Goal: Task Accomplishment & Management: Manage account settings

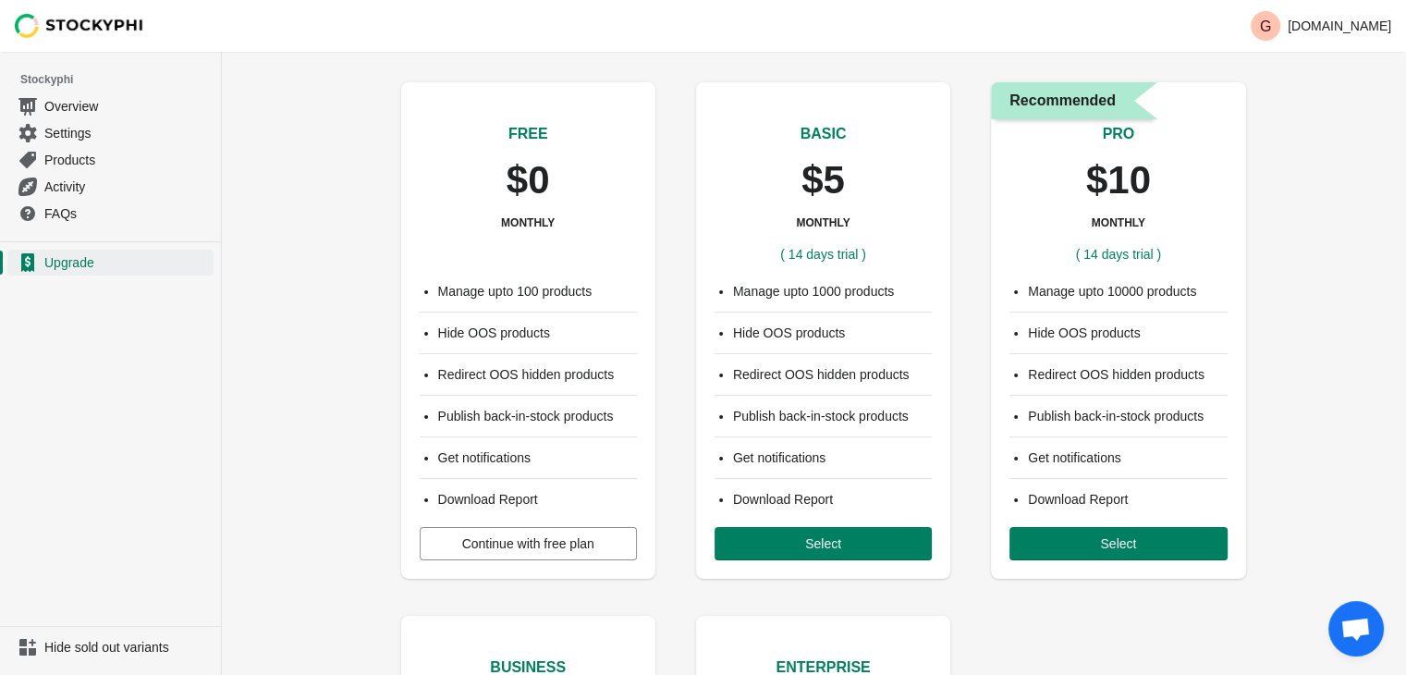
scroll to position [22, 0]
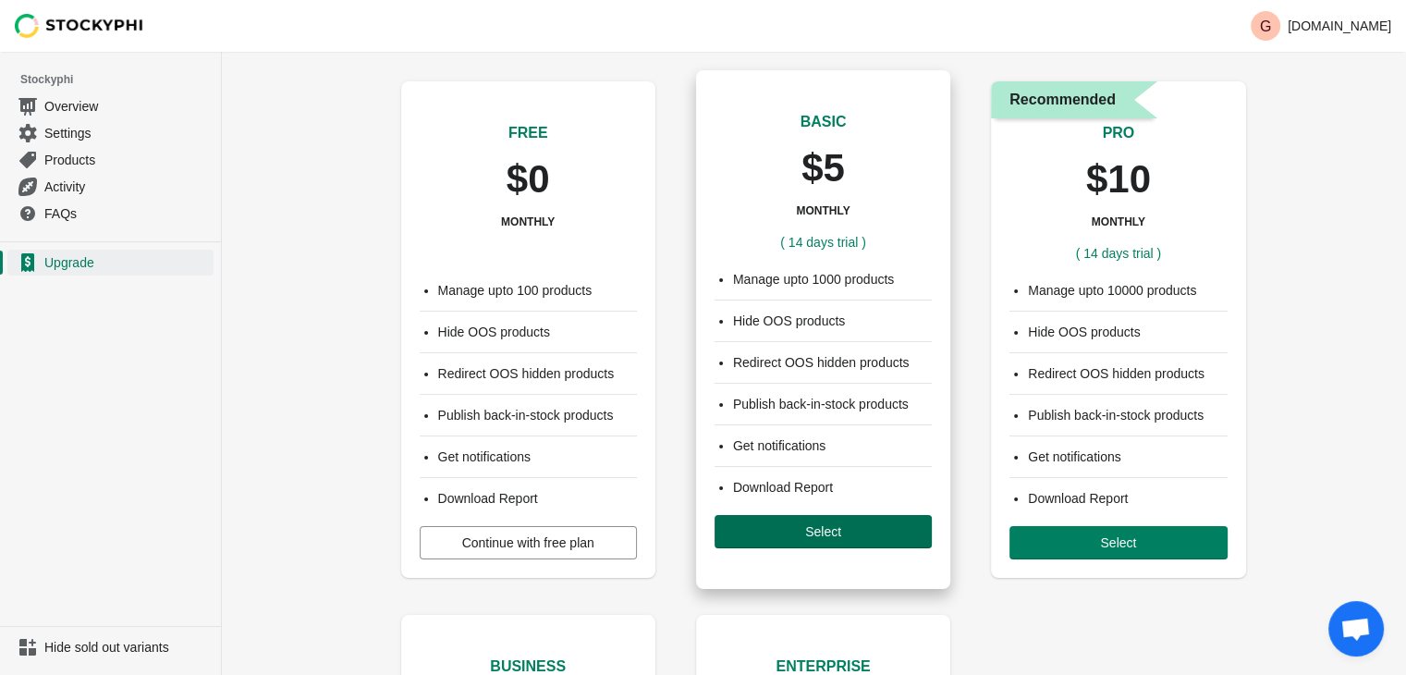
click at [751, 533] on span "Select" at bounding box center [823, 531] width 36 height 15
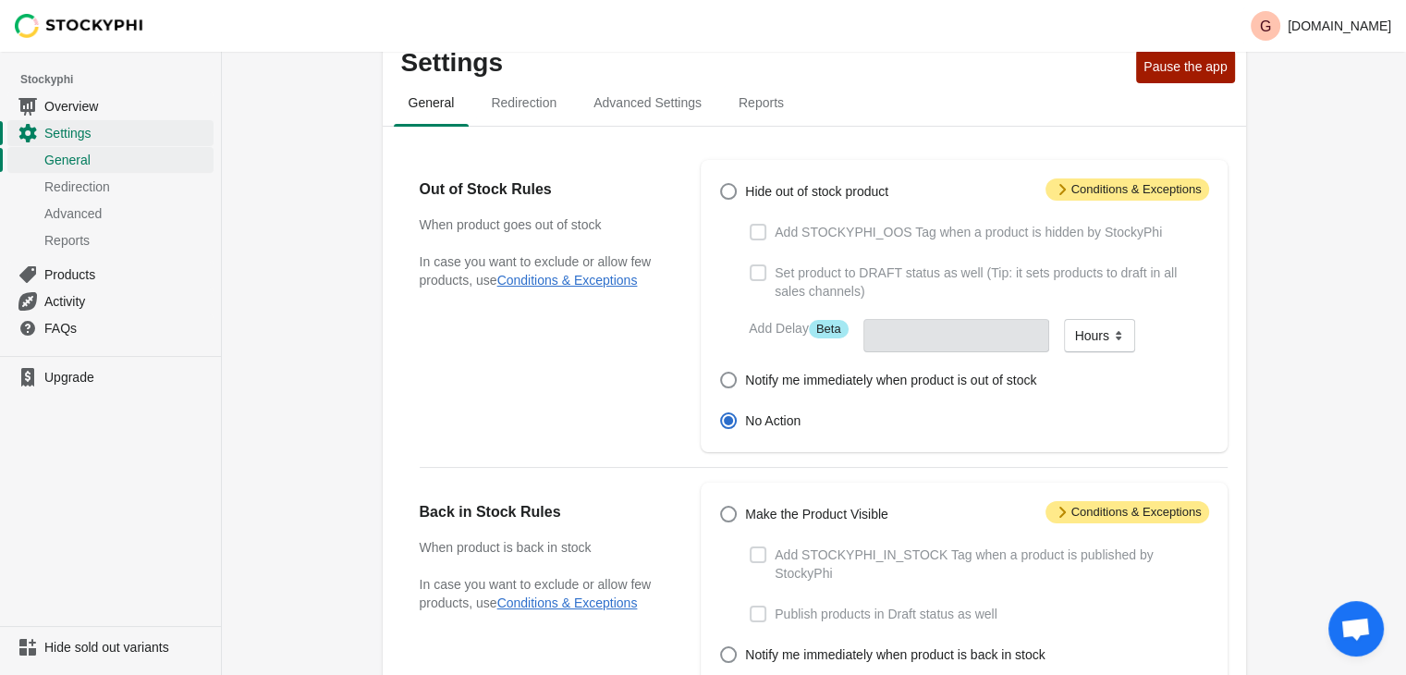
scroll to position [43, 0]
click at [731, 193] on span at bounding box center [728, 189] width 17 height 17
click at [721, 182] on input "Hide out of stock product" at bounding box center [720, 181] width 1 height 1
radio input "true"
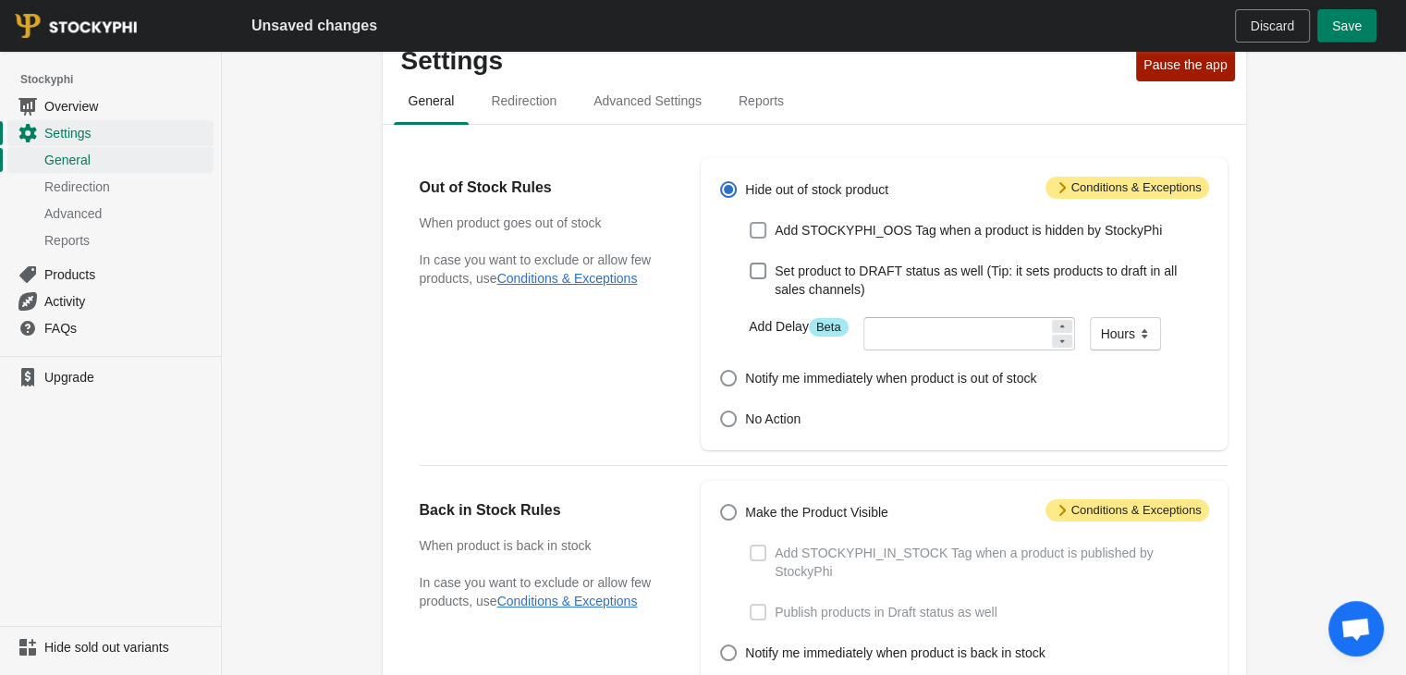
click at [760, 227] on span at bounding box center [758, 230] width 17 height 17
click at [751, 223] on input "Add STOCKYPHI_OOS Tag when a product is hidden by StockyPhi" at bounding box center [750, 222] width 1 height 1
checkbox input "true"
click at [766, 273] on span at bounding box center [758, 271] width 17 height 17
click at [751, 263] on input "Set product to DRAFT status as well (Tip: it sets products to draft in all sale…" at bounding box center [750, 263] width 1 height 1
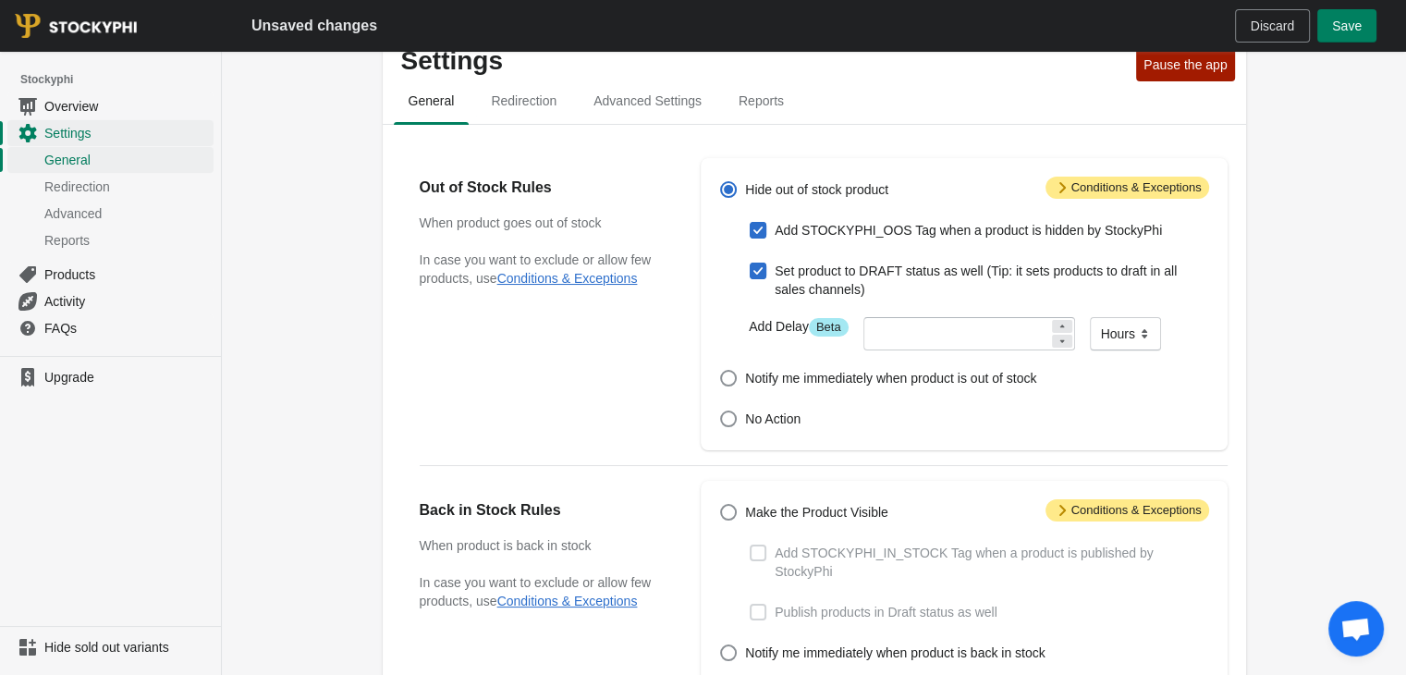
checkbox input "true"
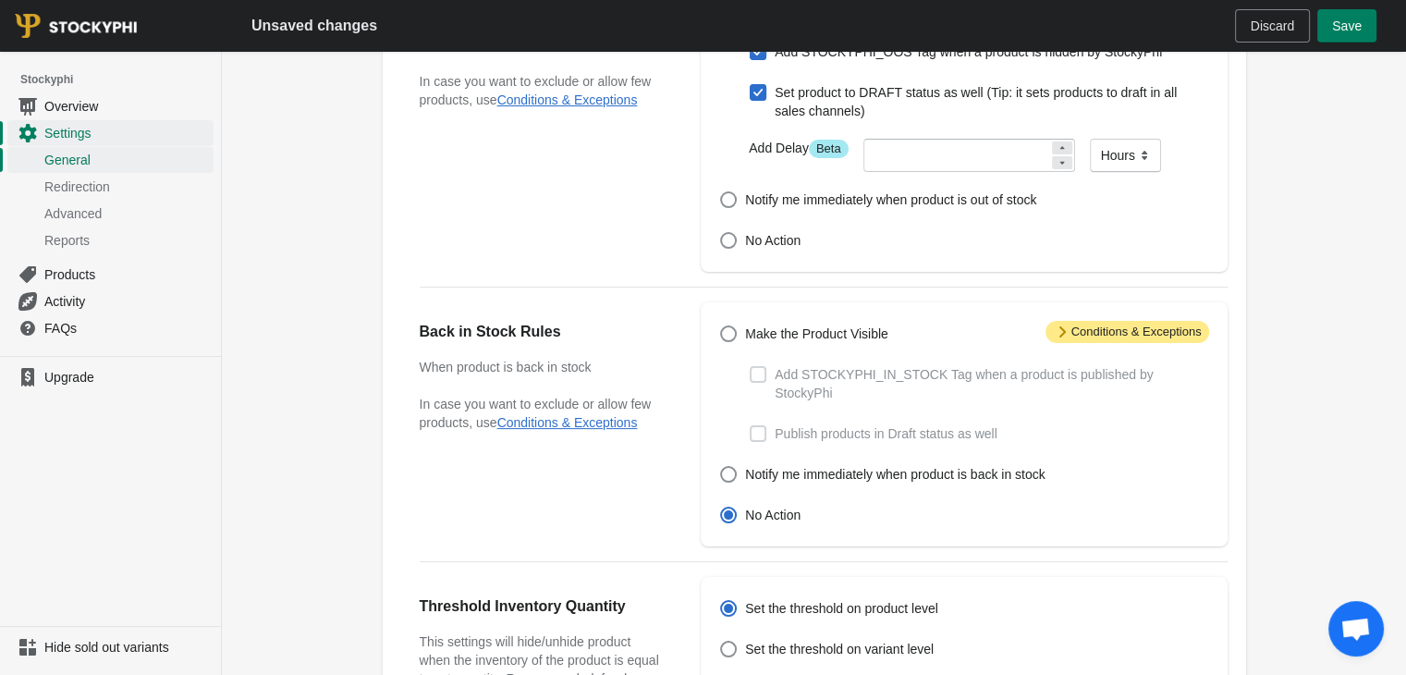
scroll to position [228, 0]
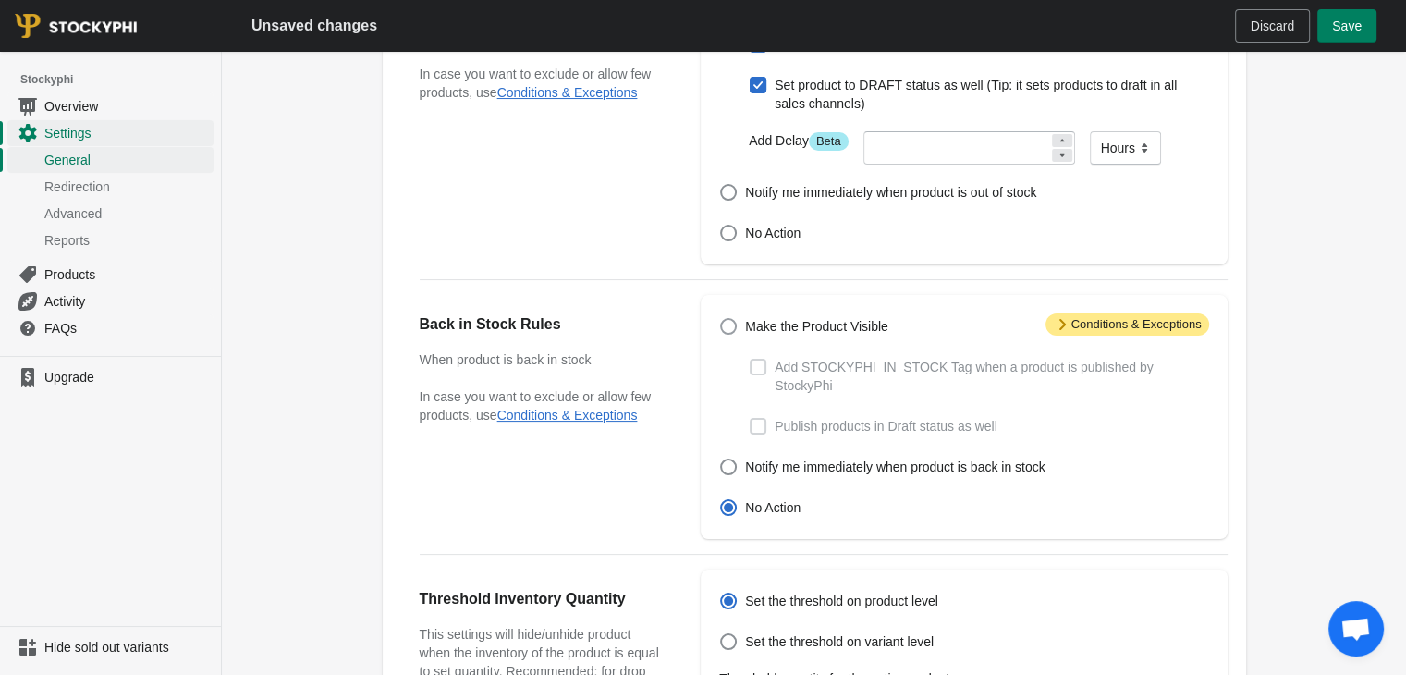
click at [734, 322] on span at bounding box center [728, 326] width 17 height 17
click at [721, 319] on input "Make the Product Visible" at bounding box center [720, 318] width 1 height 1
radio input "true"
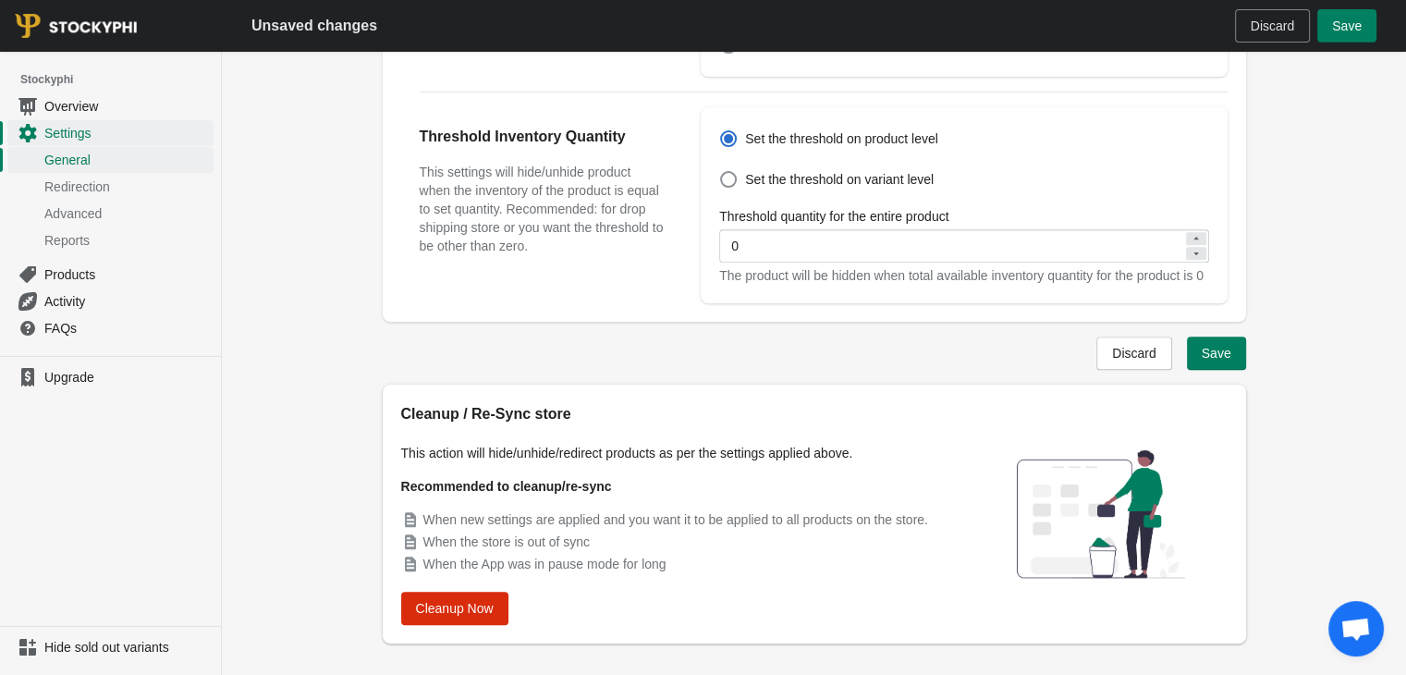
scroll to position [716, 0]
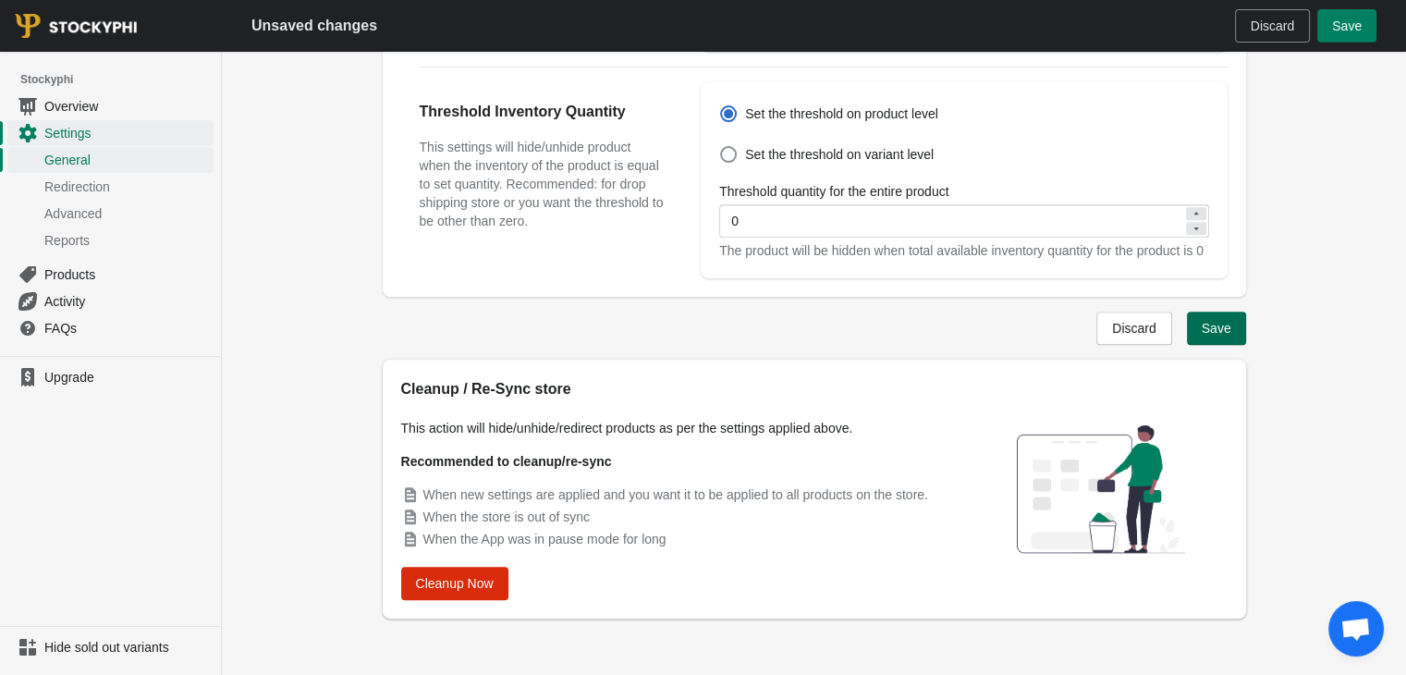
click at [1202, 322] on button "Save" at bounding box center [1216, 328] width 59 height 33
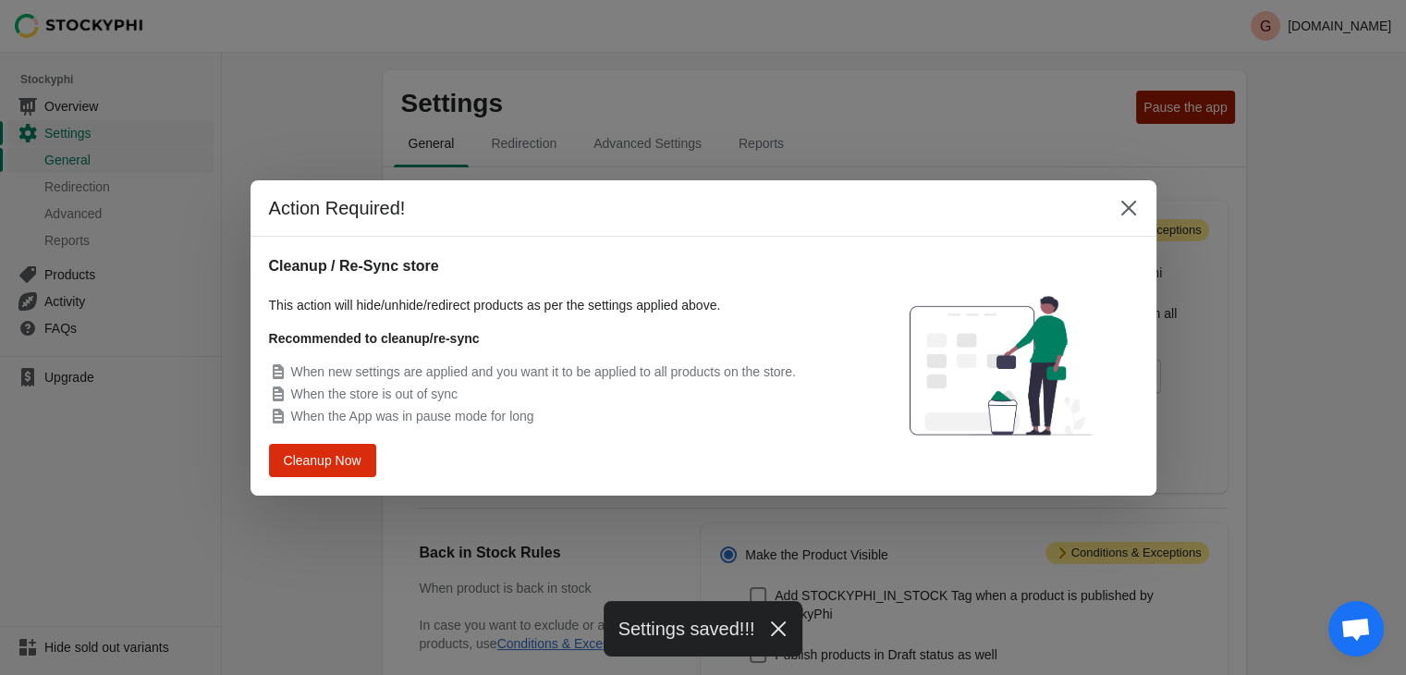
scroll to position [674, 0]
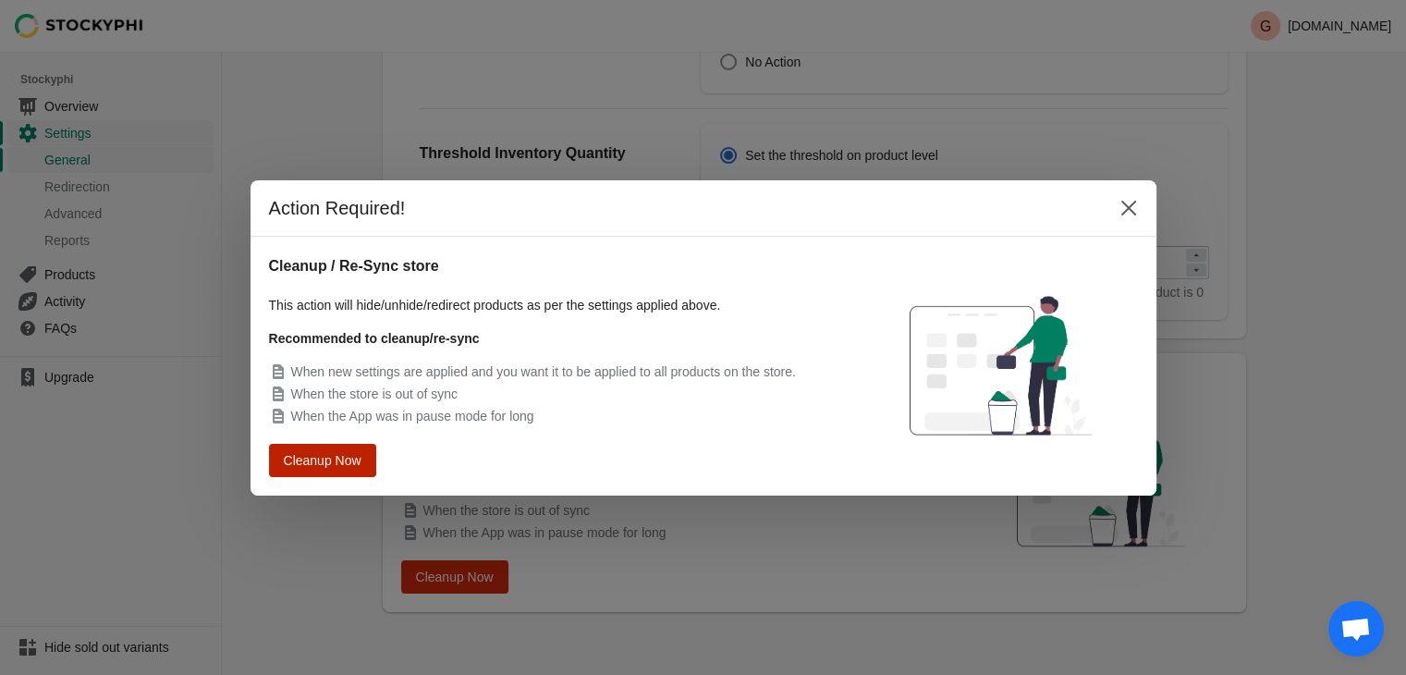
click at [360, 456] on button "Cleanup Now" at bounding box center [322, 460] width 104 height 32
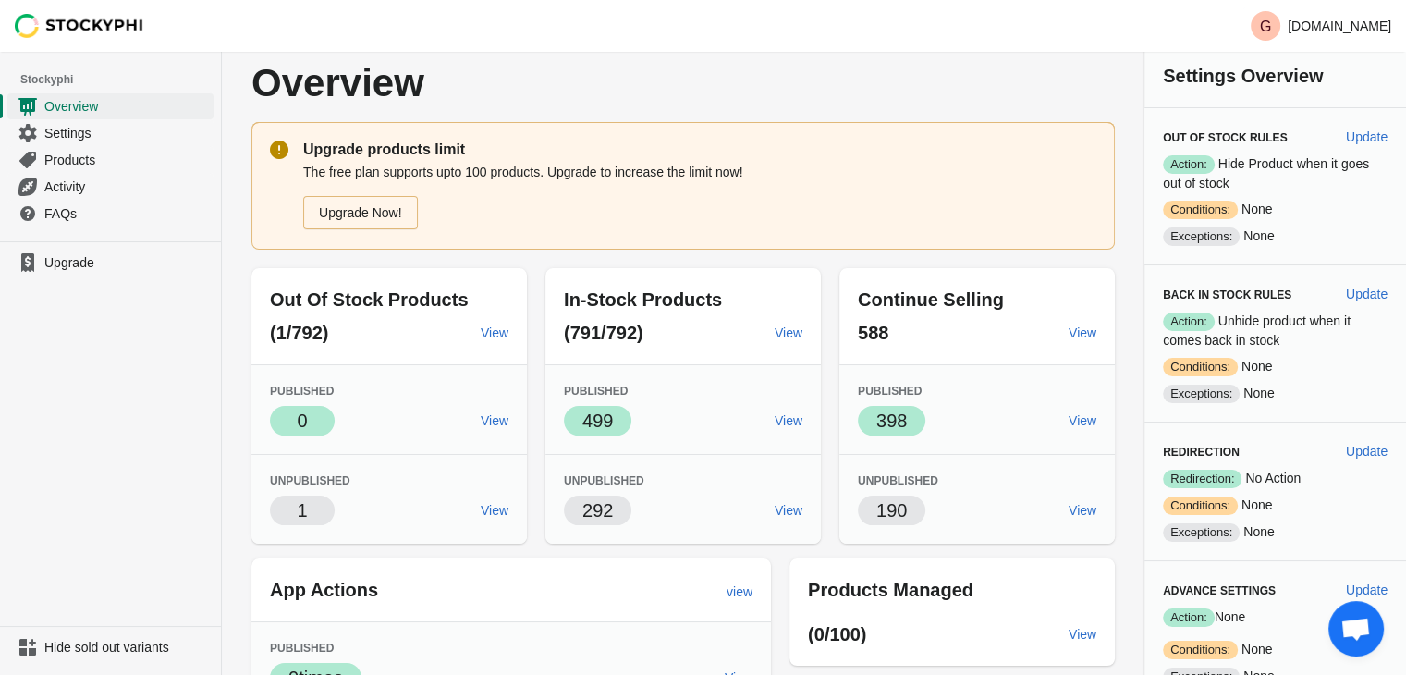
scroll to position [3, 0]
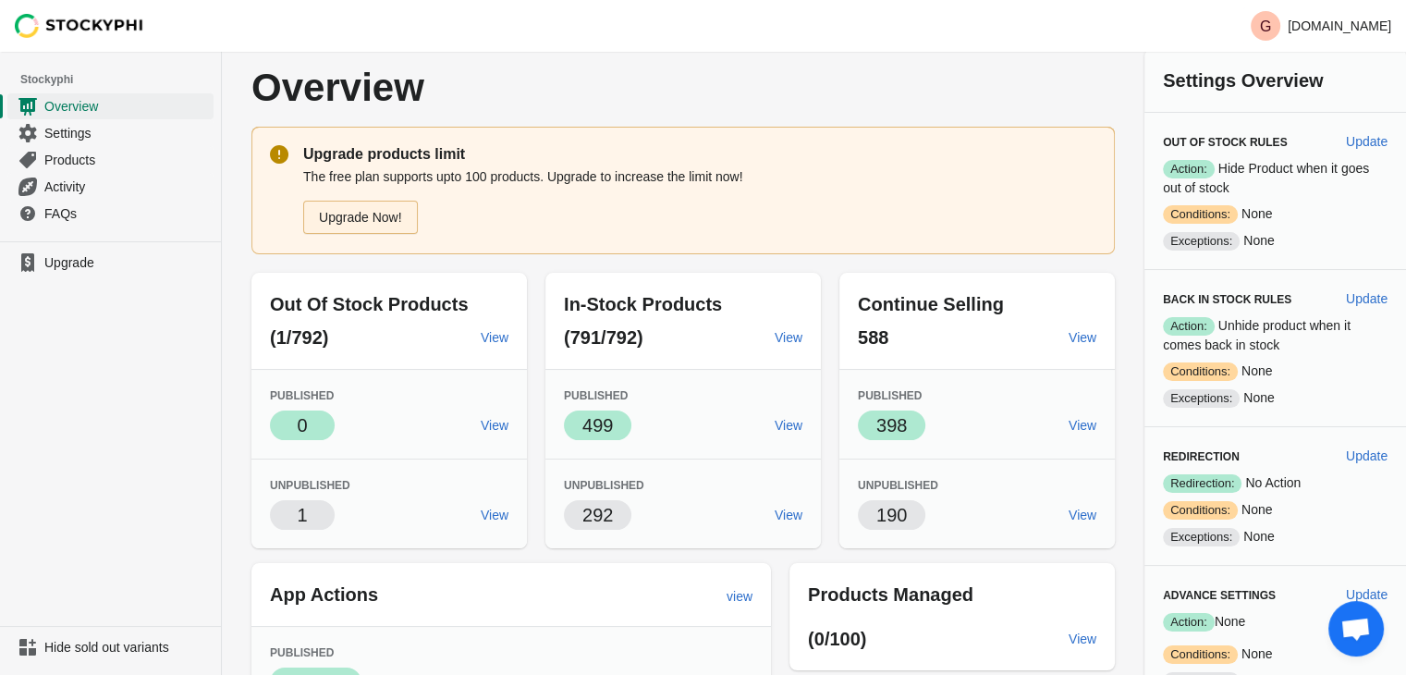
click at [359, 221] on link "Upgrade Now!" at bounding box center [360, 217] width 115 height 33
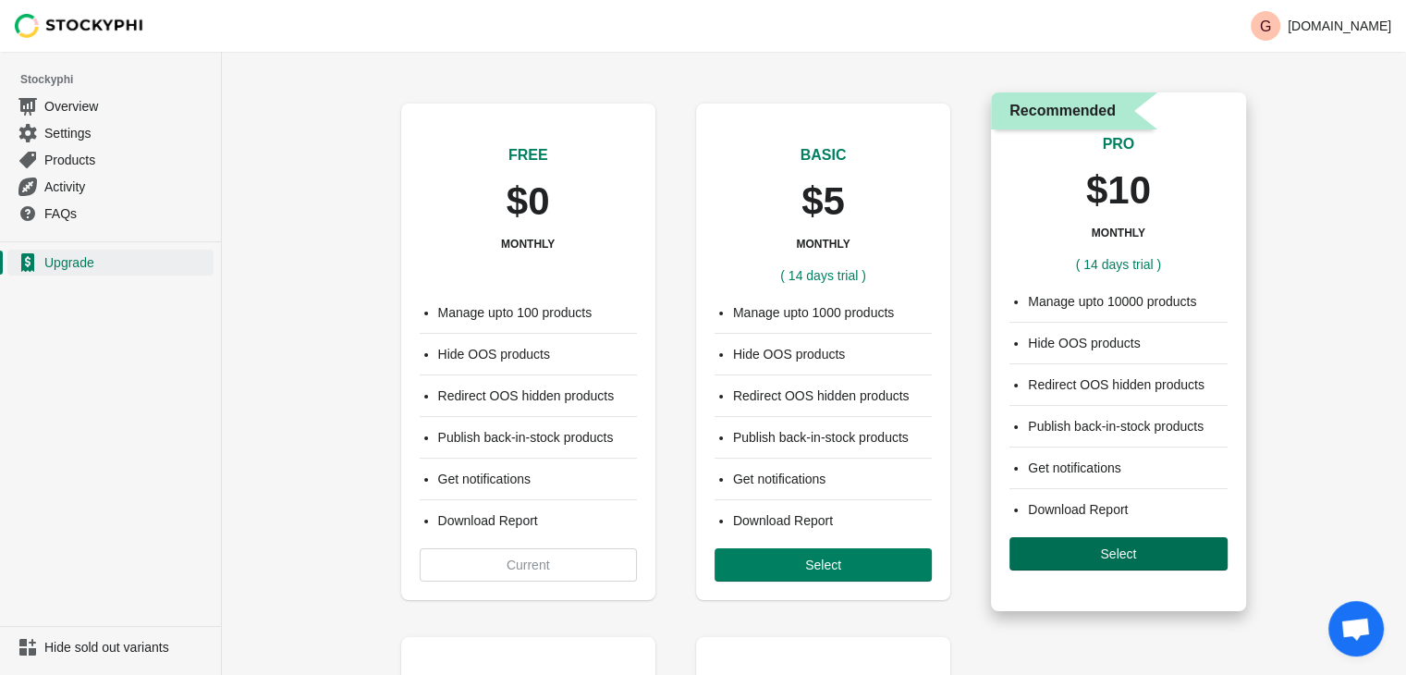
click at [1063, 552] on span "Select" at bounding box center [1118, 553] width 188 height 15
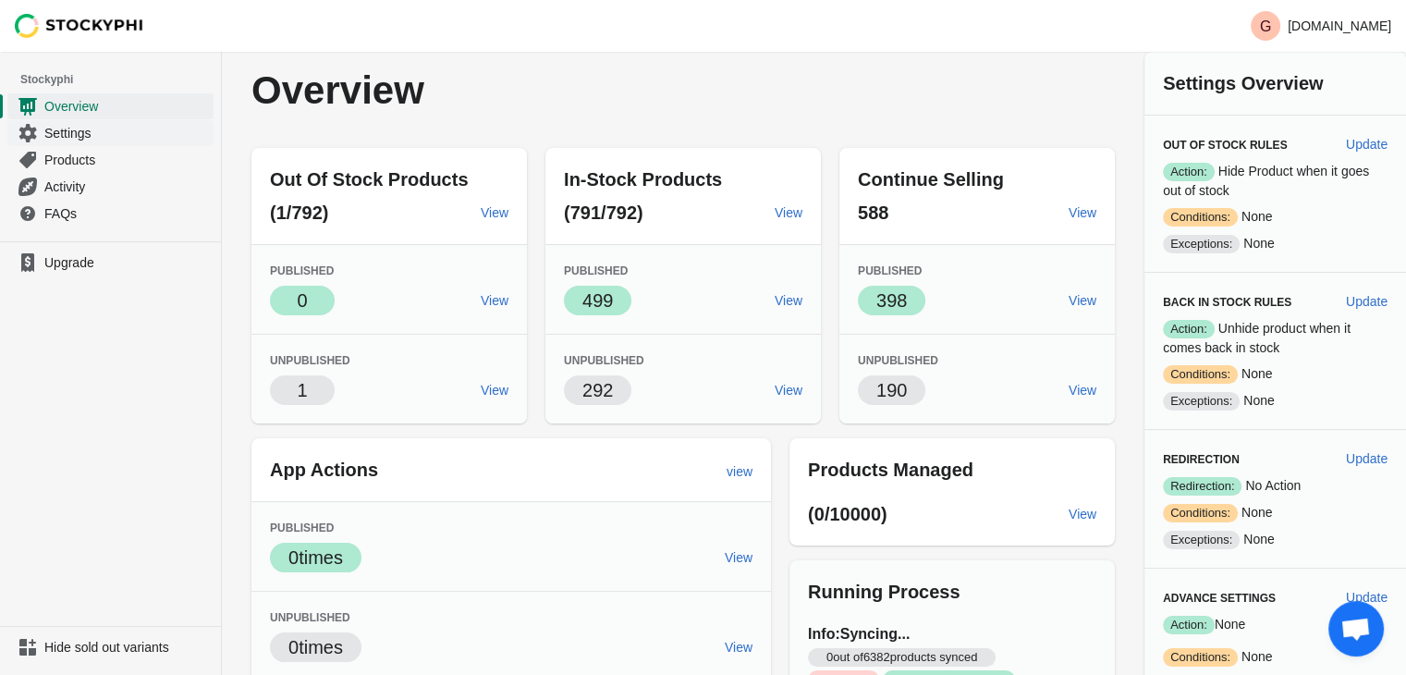
click at [67, 127] on span "Settings" at bounding box center [126, 133] width 165 height 18
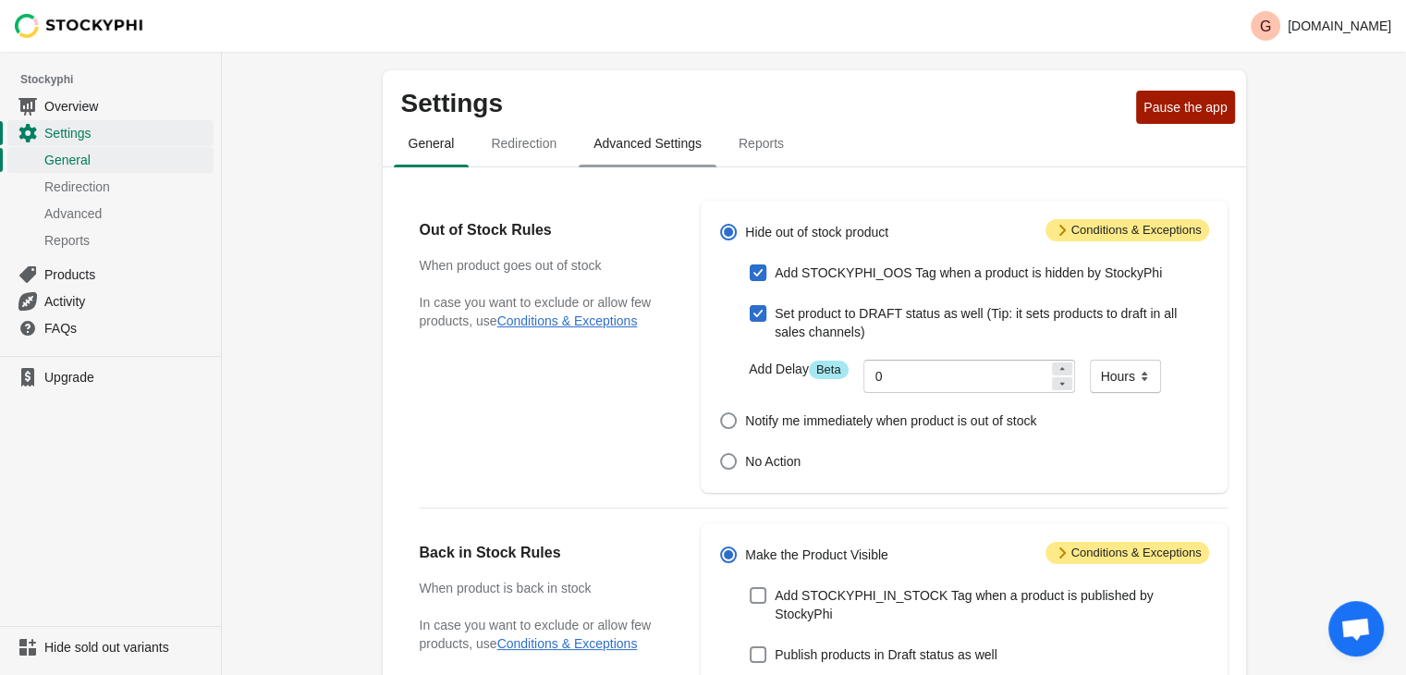
click at [632, 141] on span "Advanced Settings" at bounding box center [648, 143] width 138 height 33
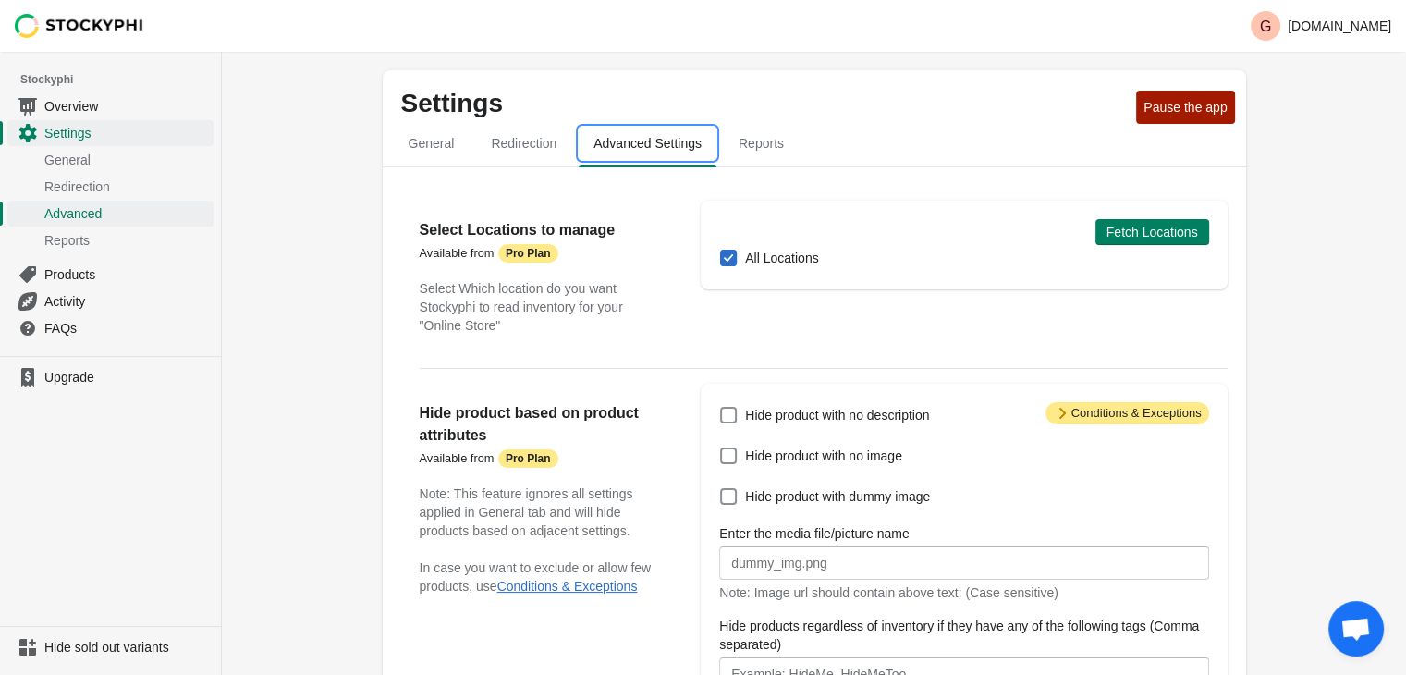
scroll to position [165, 0]
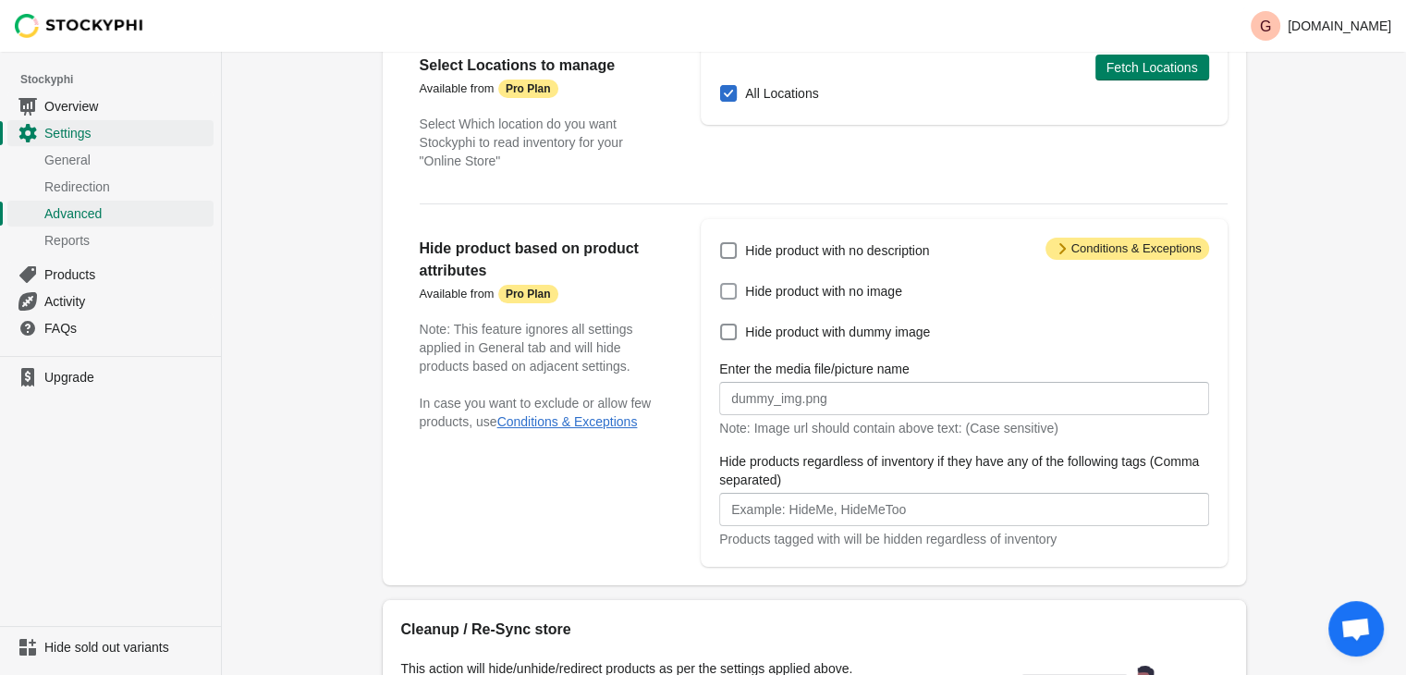
click at [728, 289] on span at bounding box center [728, 291] width 17 height 17
click at [721, 284] on input "Hide product with no image" at bounding box center [720, 283] width 1 height 1
checkbox input "true"
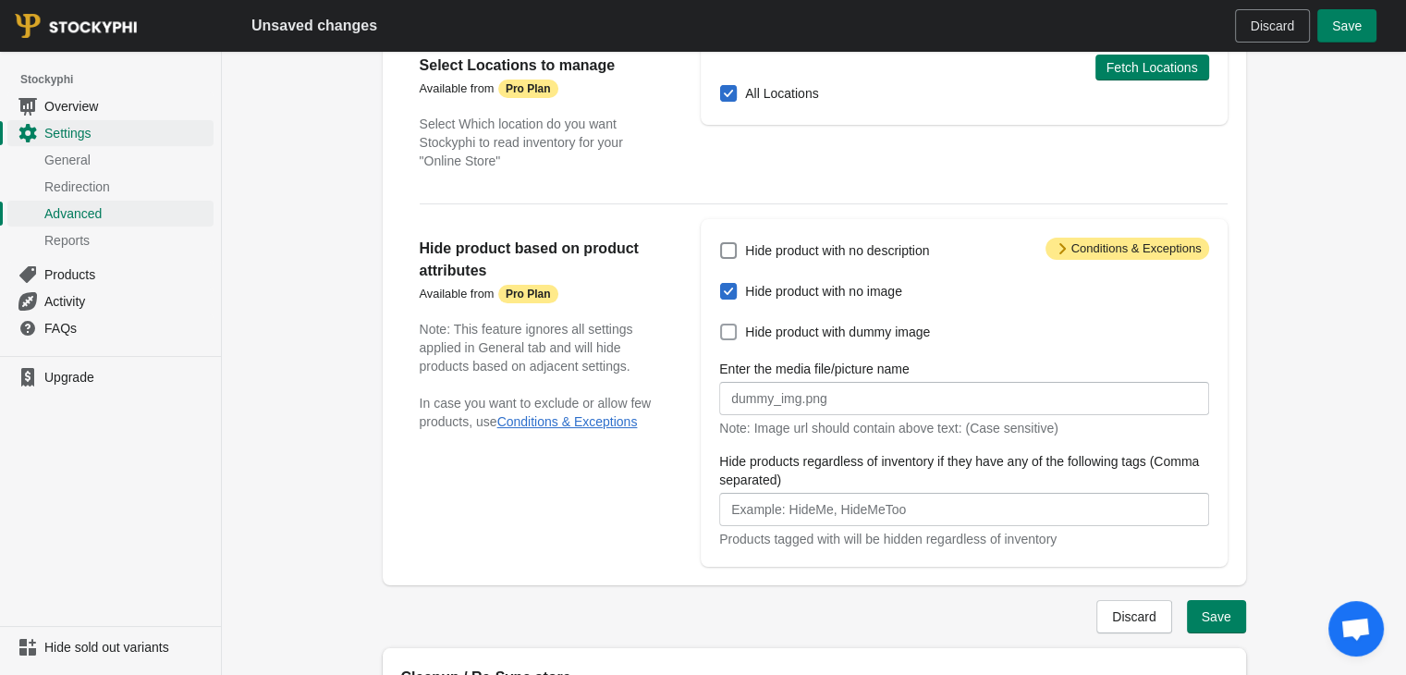
click at [725, 337] on span at bounding box center [728, 332] width 17 height 17
click at [721, 325] on input "Hide product with dummy image" at bounding box center [720, 324] width 1 height 1
checkbox input "true"
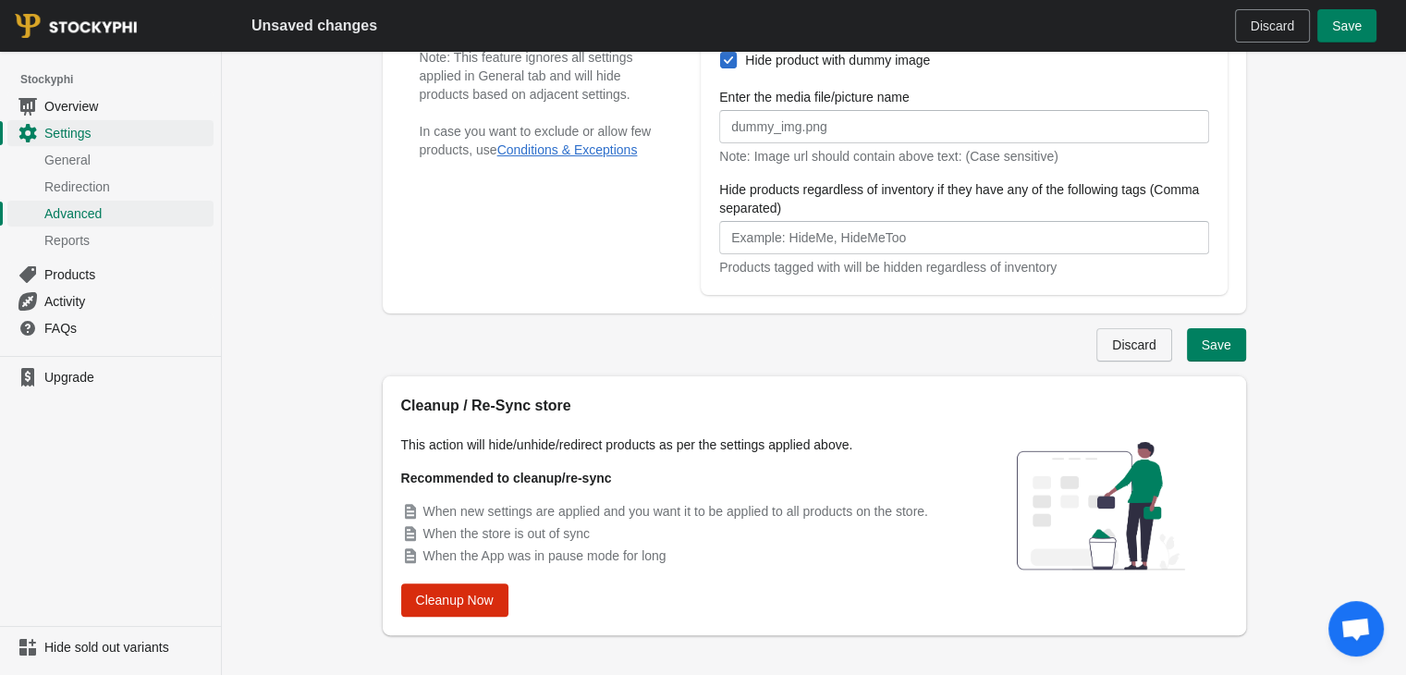
scroll to position [436, 0]
click at [1206, 349] on span "Save" at bounding box center [1217, 344] width 30 height 15
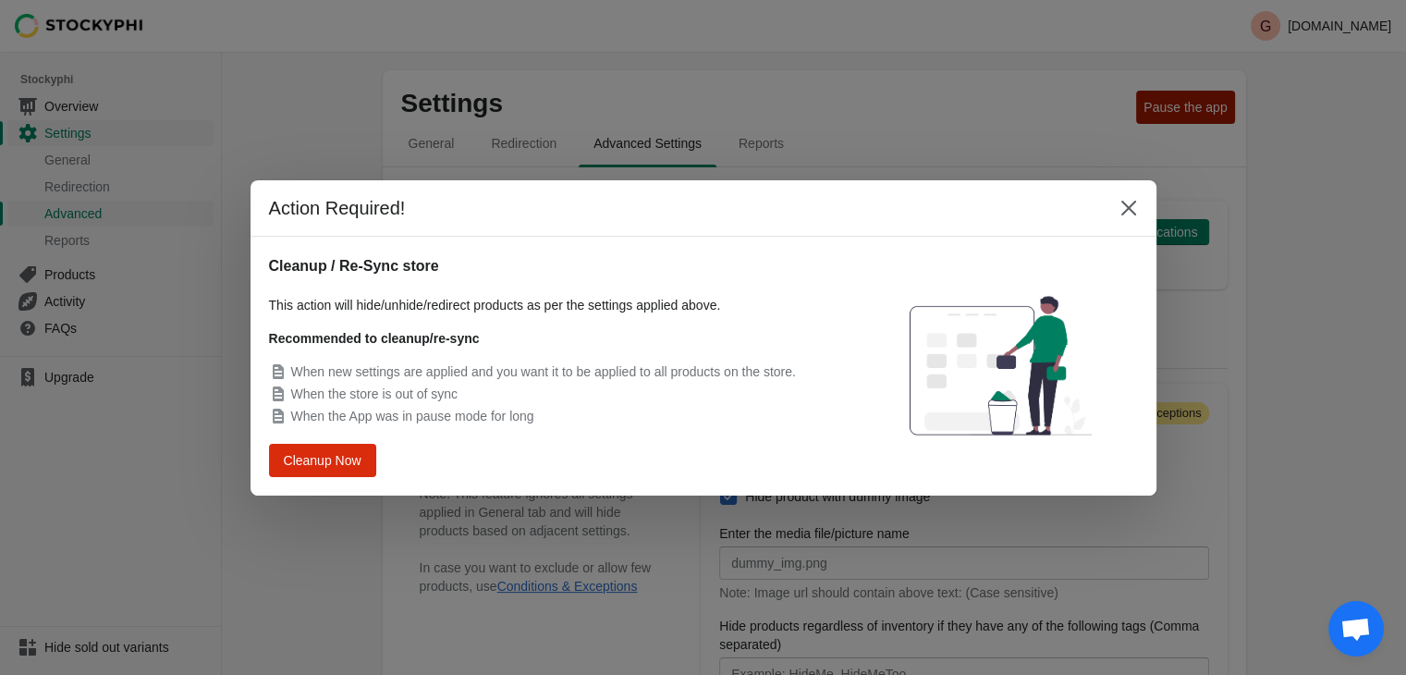
scroll to position [412, 0]
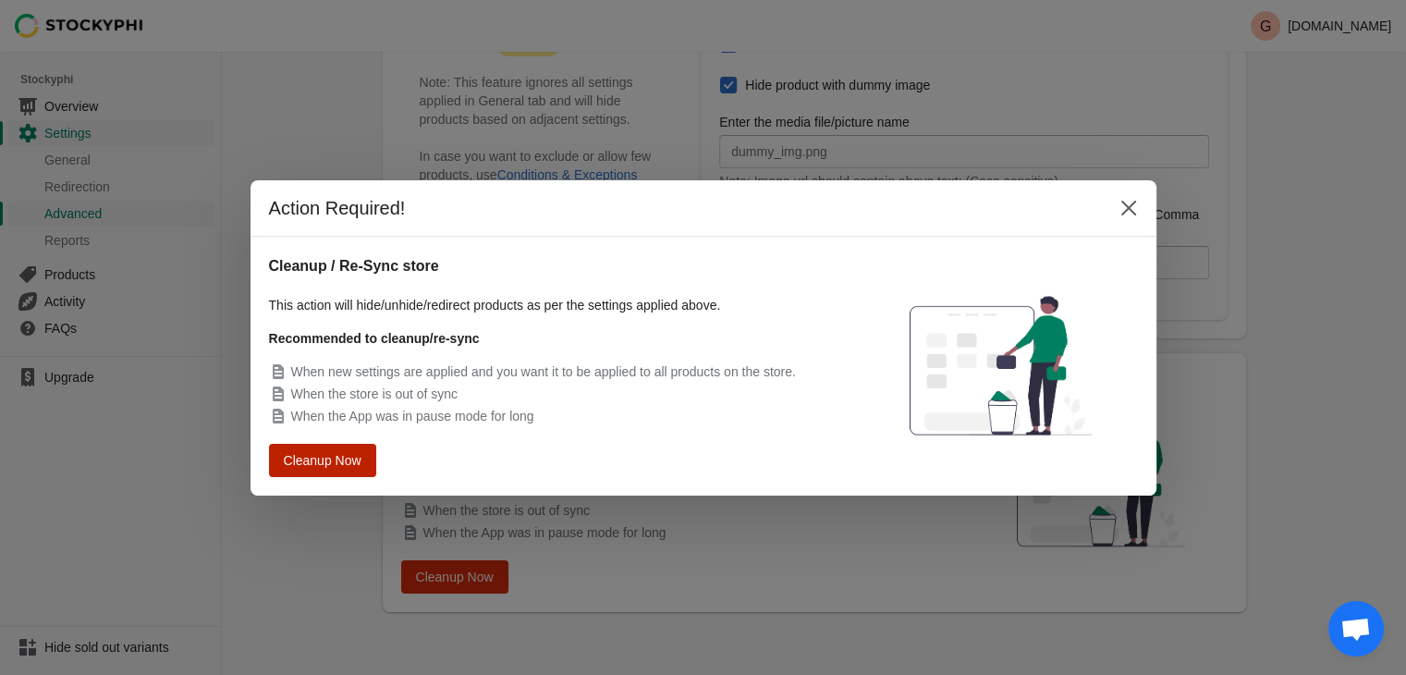
click at [332, 463] on span "Cleanup Now" at bounding box center [323, 459] width 70 height 13
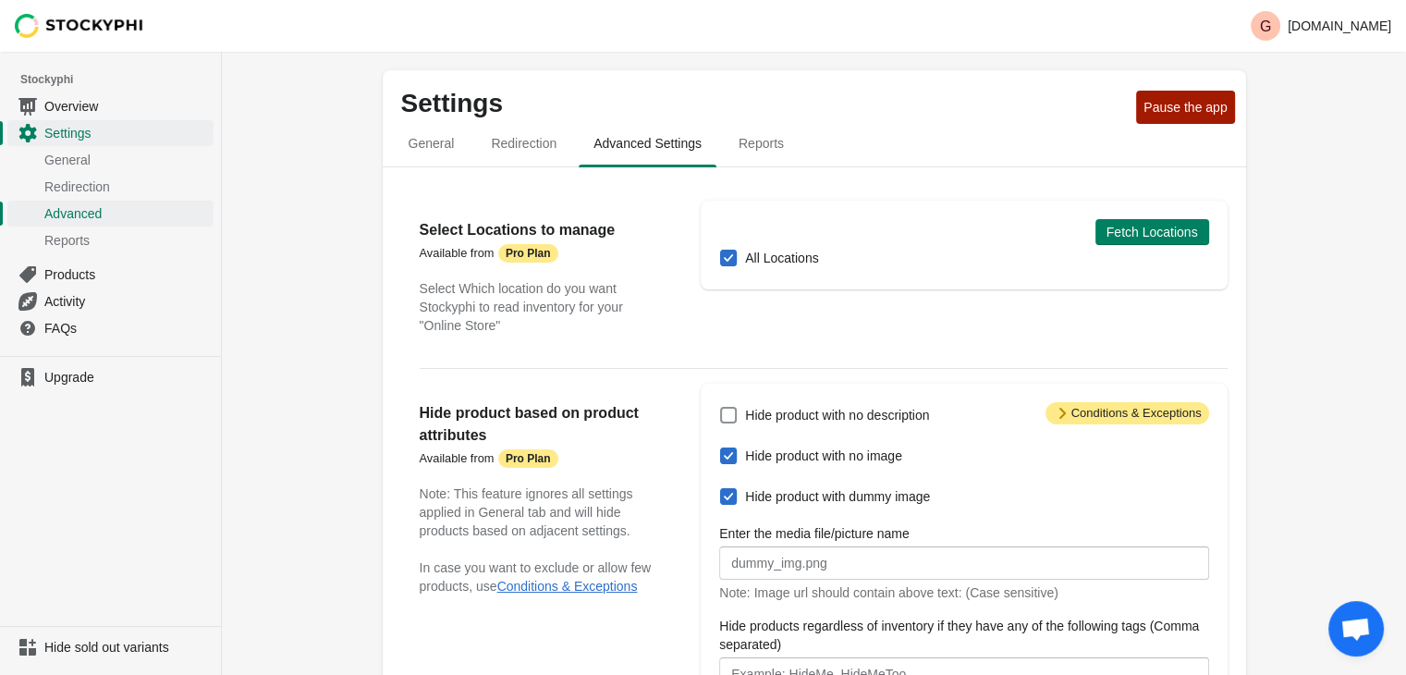
scroll to position [0, 0]
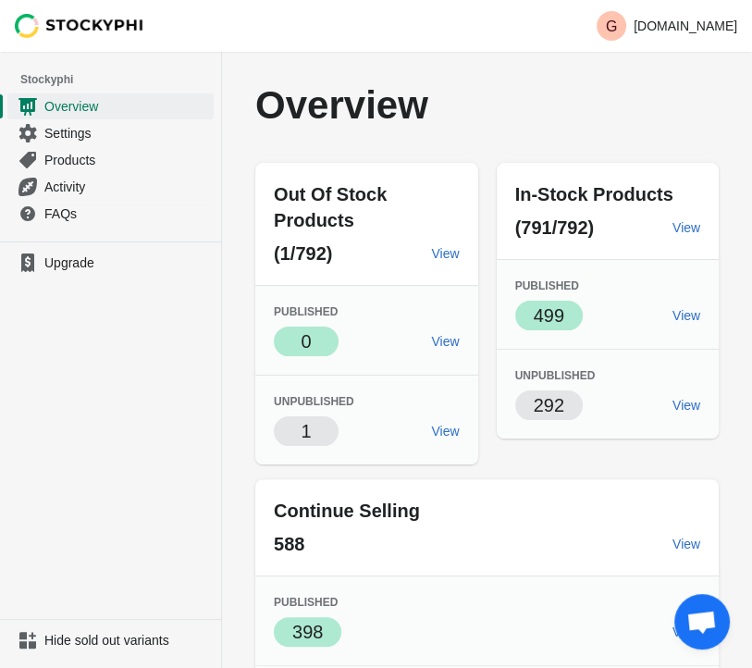
click at [561, 137] on div "Overview" at bounding box center [486, 106] width 463 height 78
click at [517, 108] on p "Overview" at bounding box center [410, 105] width 311 height 41
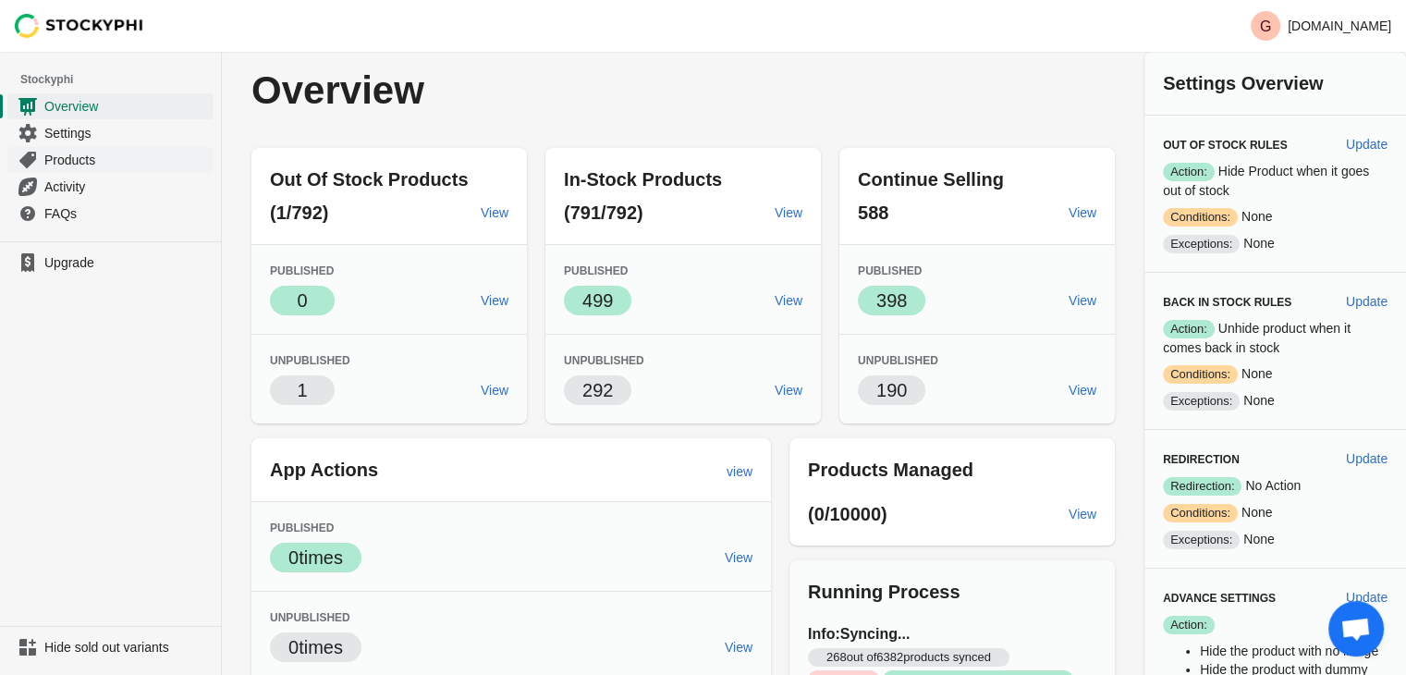
click at [85, 164] on span "Products" at bounding box center [126, 160] width 165 height 18
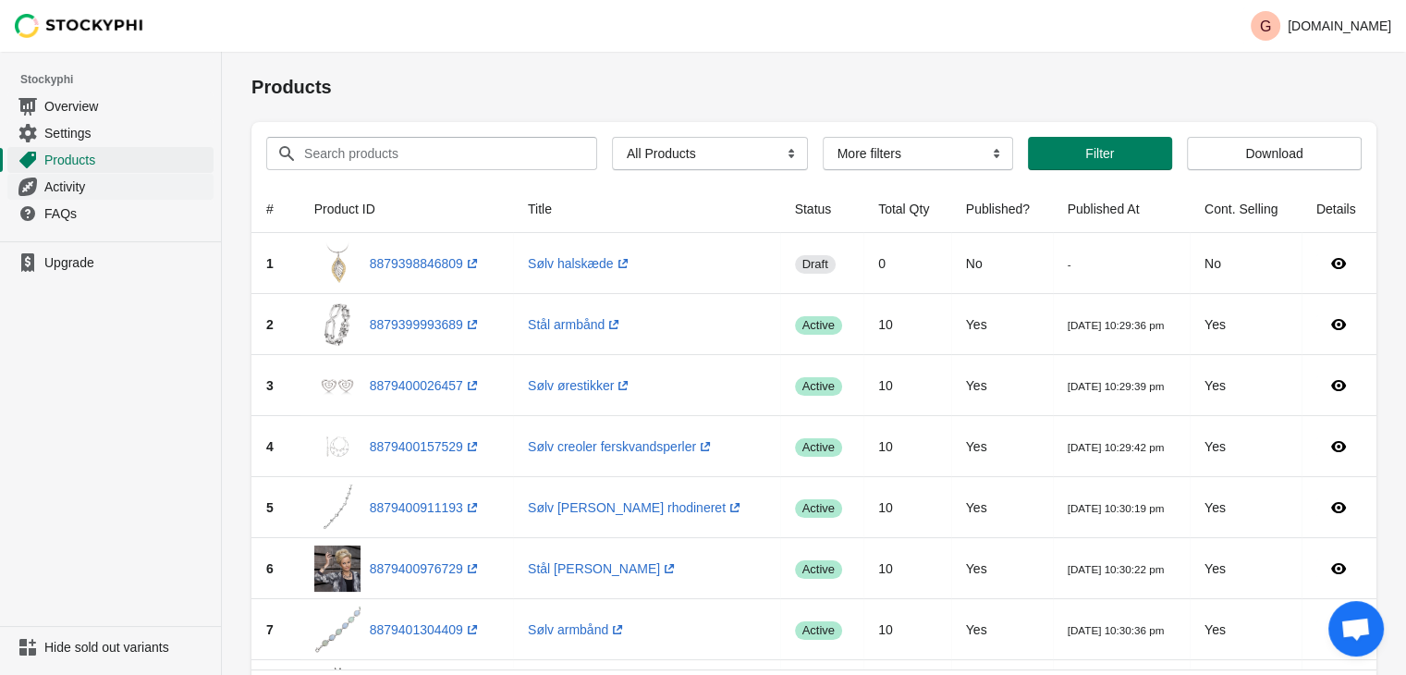
click at [71, 185] on span "Activity" at bounding box center [126, 187] width 165 height 18
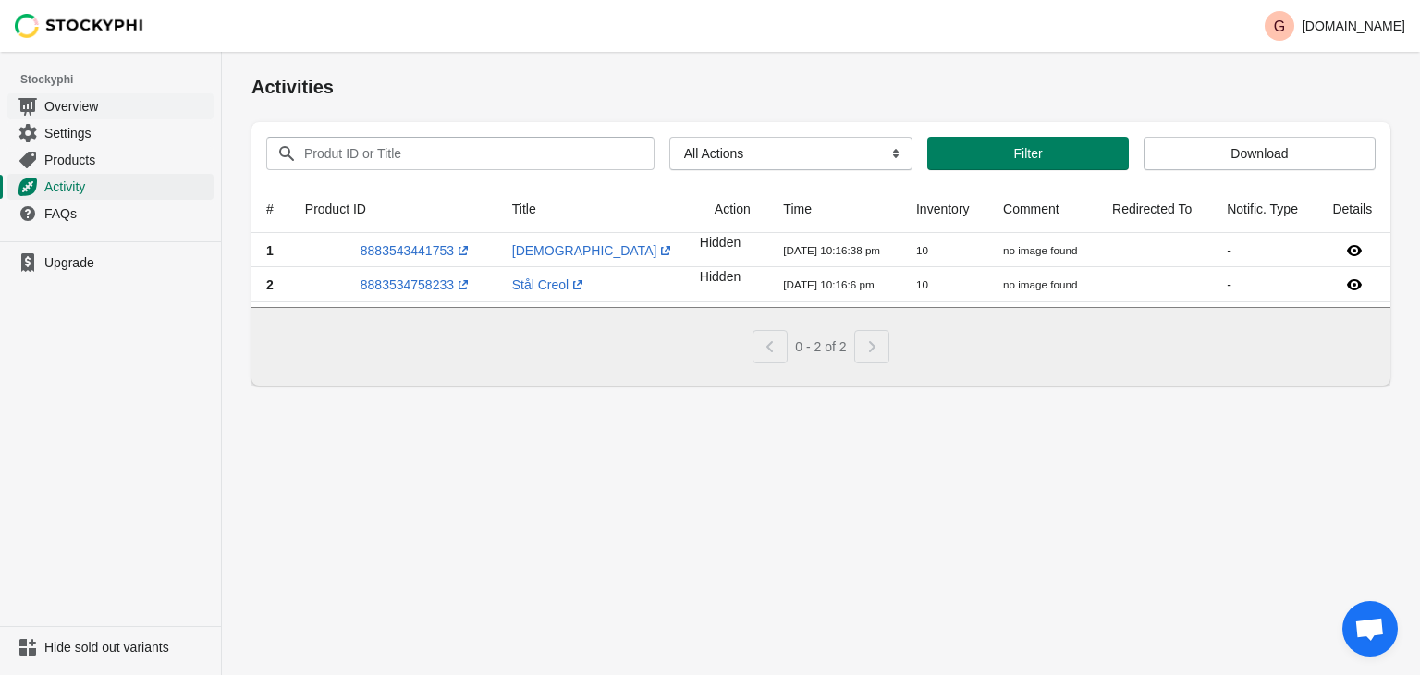
click at [85, 105] on span "Overview" at bounding box center [126, 106] width 165 height 18
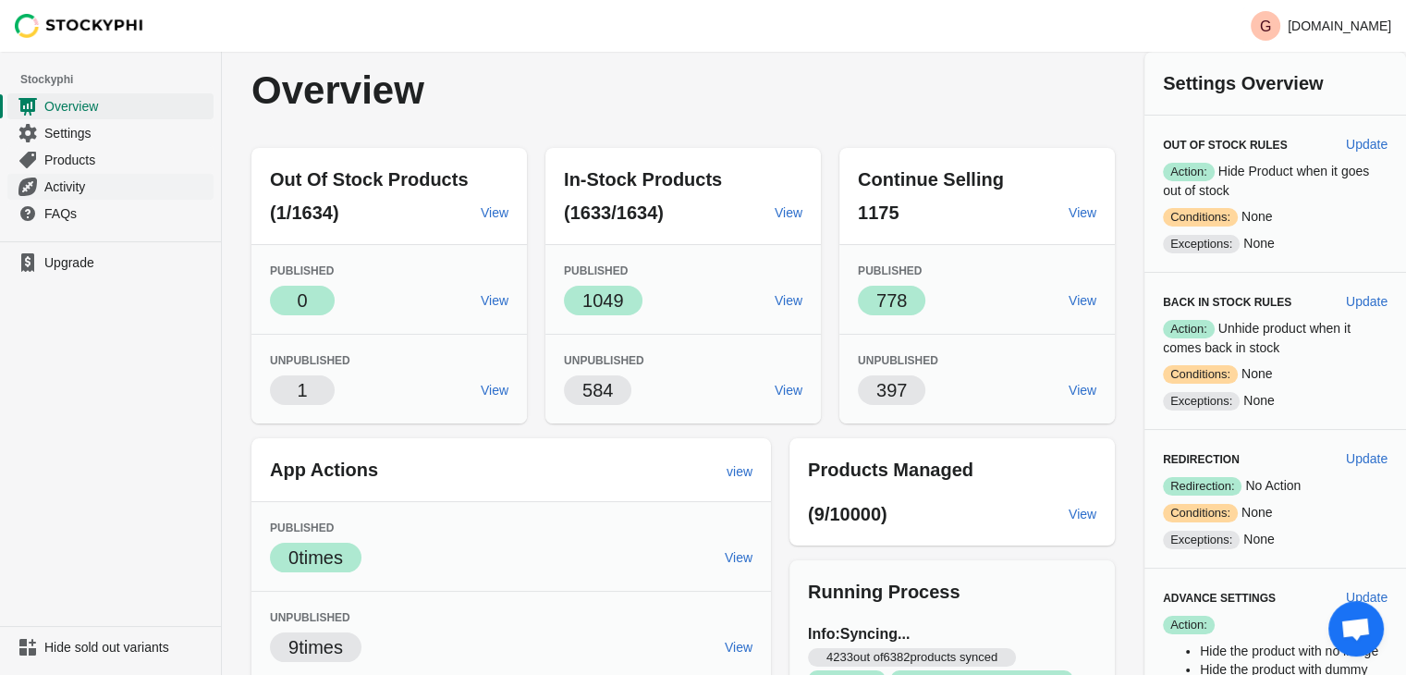
click at [67, 182] on span "Activity" at bounding box center [126, 187] width 165 height 18
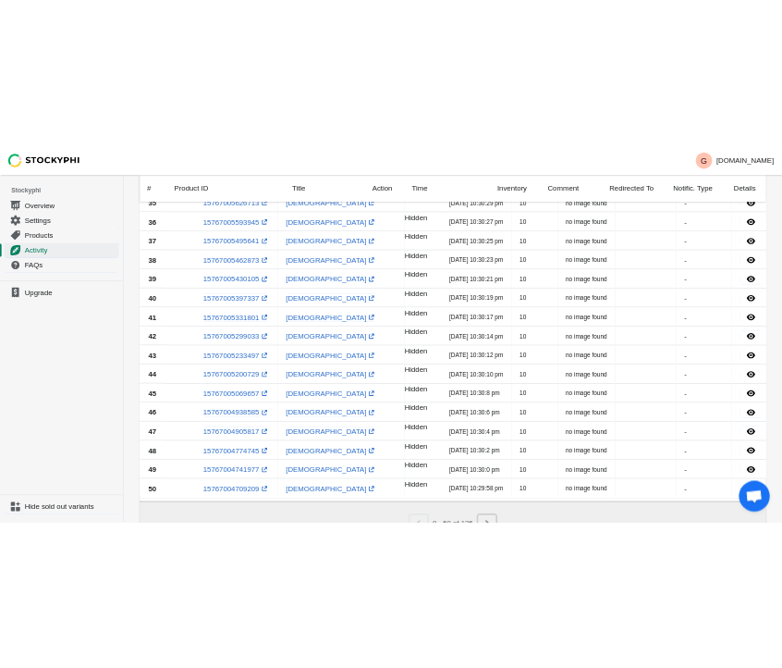
scroll to position [1431, 0]
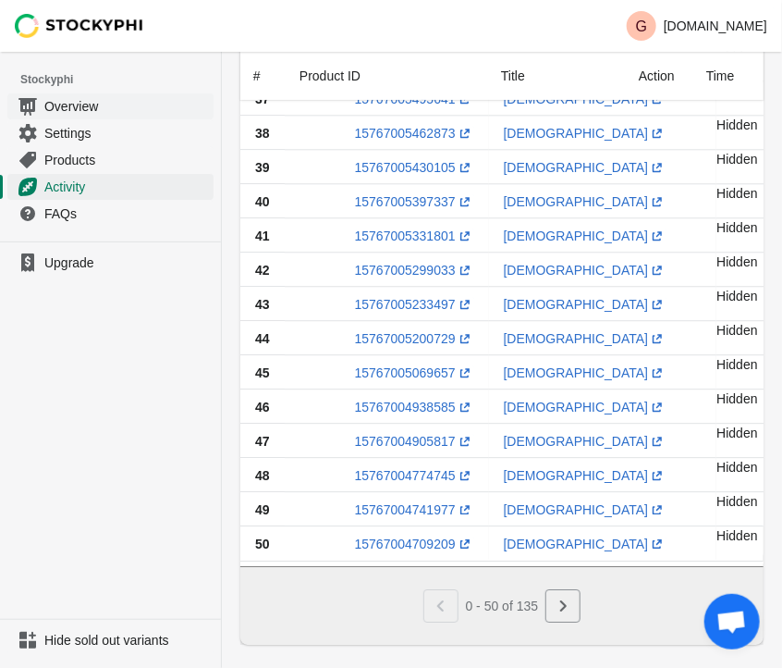
click at [85, 113] on span "Overview" at bounding box center [126, 106] width 165 height 18
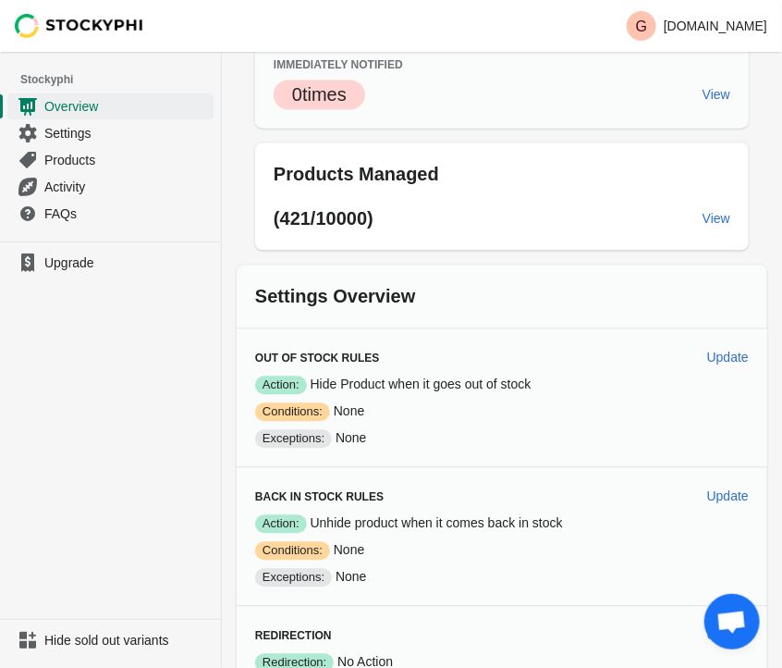
scroll to position [949, 0]
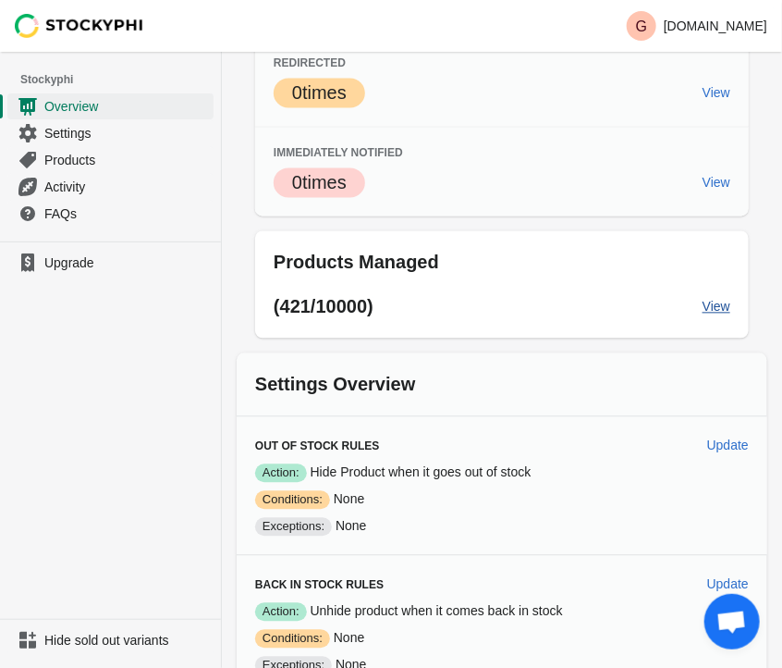
click at [725, 304] on span "View" at bounding box center [717, 307] width 28 height 15
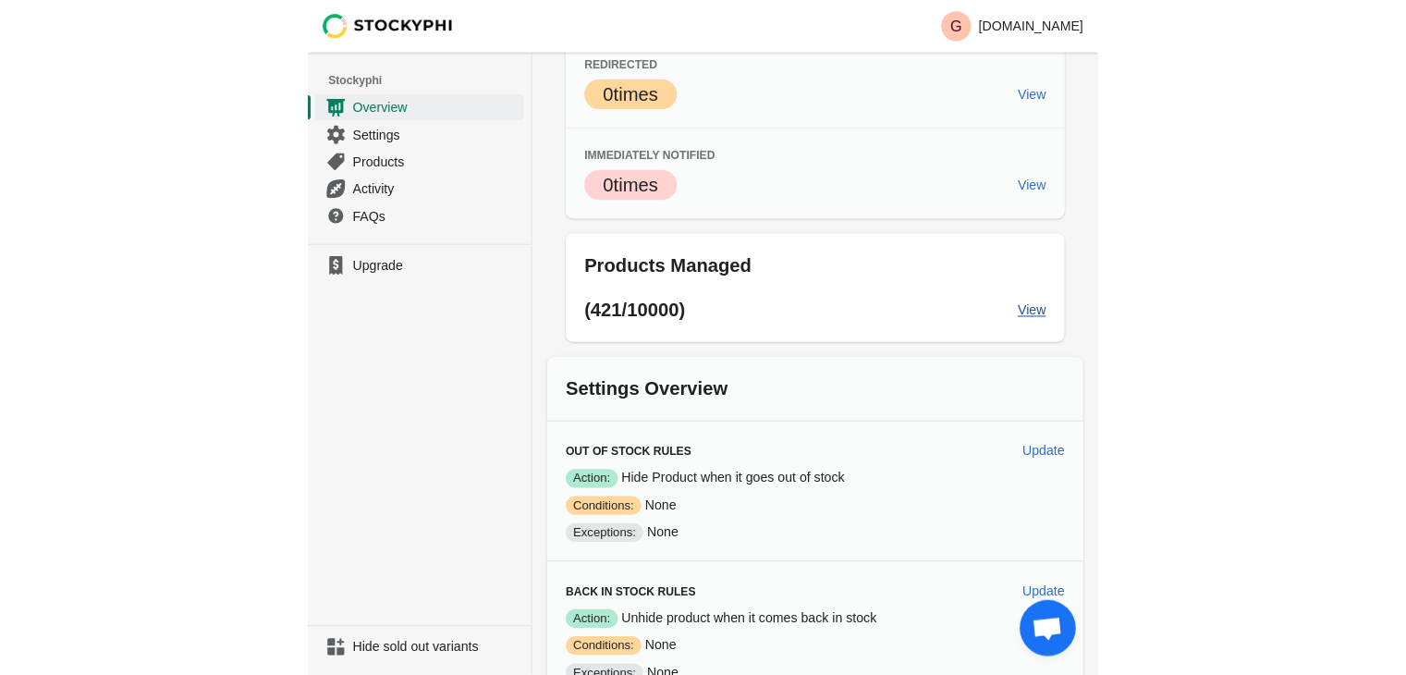
scroll to position [203, 0]
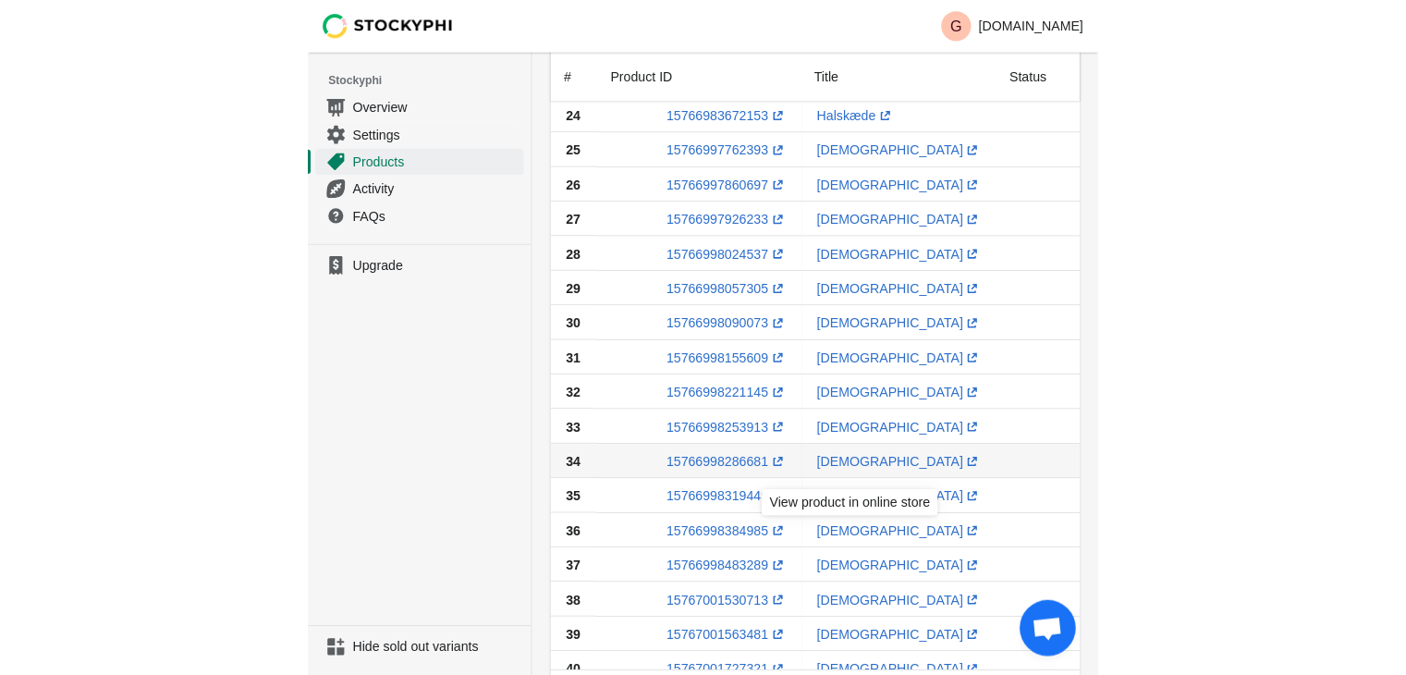
scroll to position [1293, 0]
